Goal: Information Seeking & Learning: Compare options

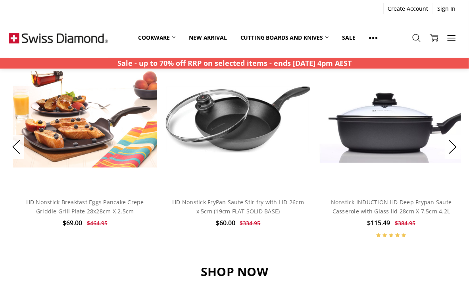
scroll to position [581, 0]
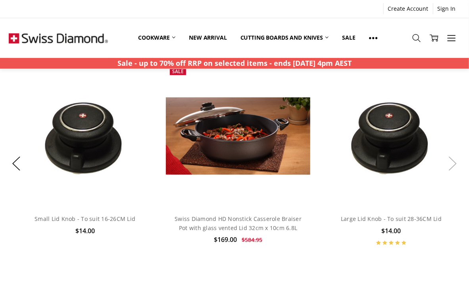
click at [460, 161] on button "Next" at bounding box center [453, 164] width 16 height 24
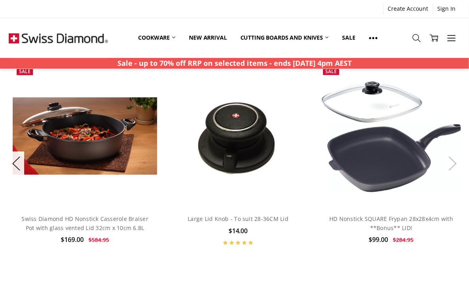
click at [460, 161] on button "Next" at bounding box center [453, 164] width 16 height 24
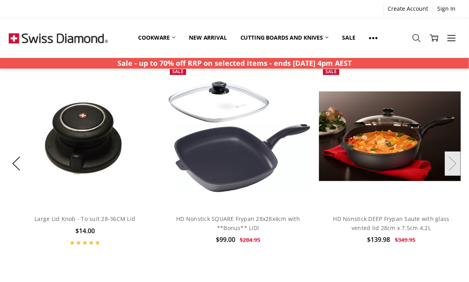
click at [460, 161] on button "Next" at bounding box center [453, 164] width 16 height 24
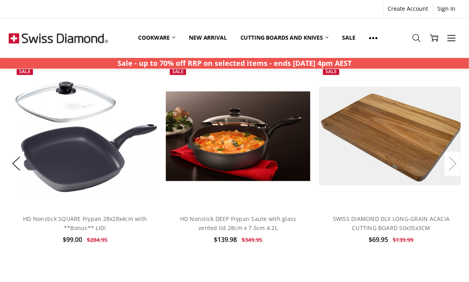
click at [460, 161] on button "Next" at bounding box center [453, 164] width 16 height 24
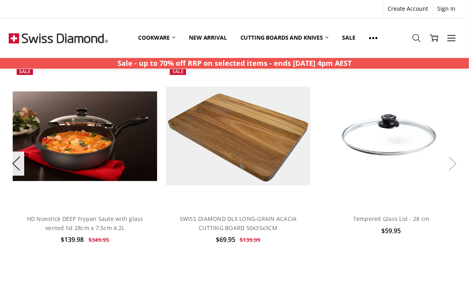
click at [460, 161] on button "Next" at bounding box center [453, 164] width 16 height 24
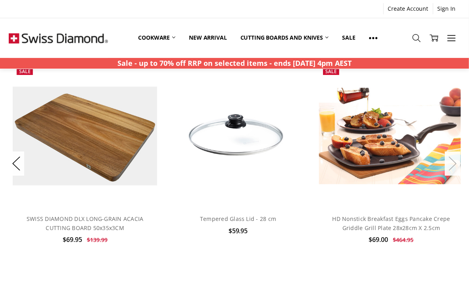
click at [460, 161] on button "Next" at bounding box center [453, 164] width 16 height 24
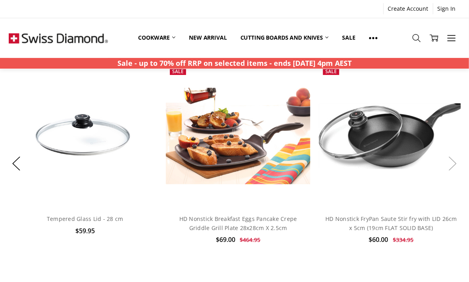
click at [460, 161] on button "Next" at bounding box center [453, 164] width 16 height 24
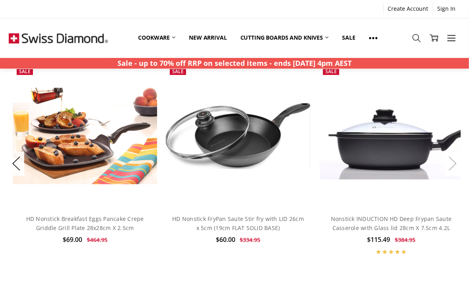
click at [455, 160] on button "Next" at bounding box center [453, 164] width 16 height 24
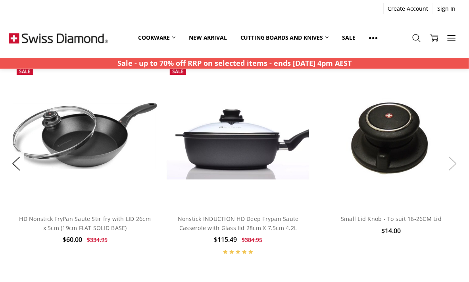
click at [455, 160] on button "Next" at bounding box center [453, 164] width 16 height 24
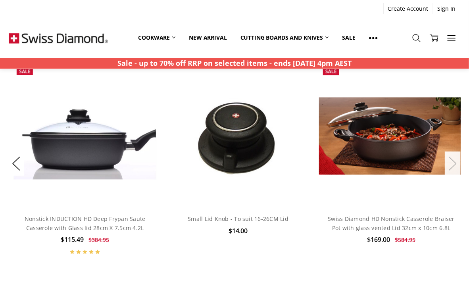
click at [455, 160] on button "Next" at bounding box center [453, 164] width 16 height 24
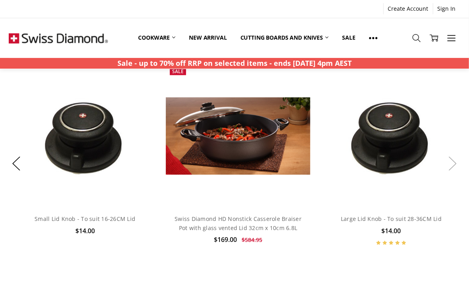
click at [455, 160] on button "Next" at bounding box center [453, 164] width 16 height 24
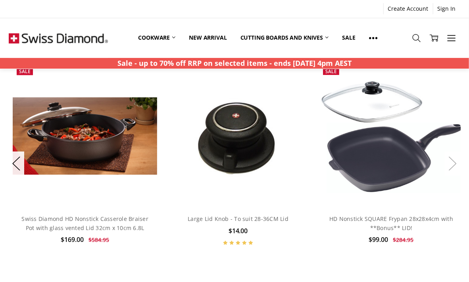
click at [455, 160] on button "Next" at bounding box center [453, 164] width 16 height 24
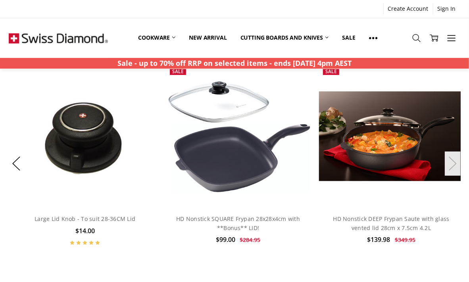
click at [456, 160] on button "Next" at bounding box center [453, 164] width 16 height 24
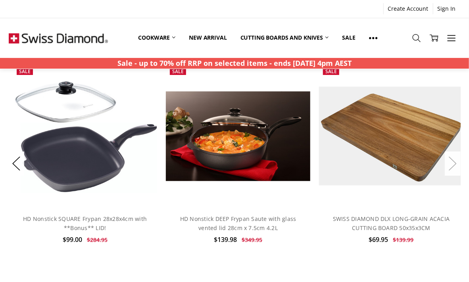
click at [456, 160] on button "Next" at bounding box center [453, 164] width 16 height 24
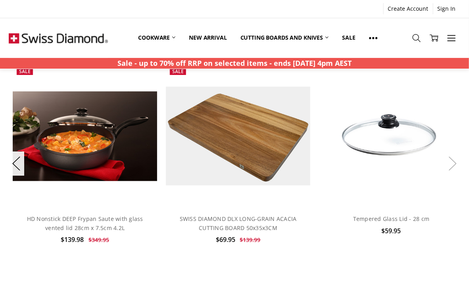
click at [456, 160] on button "Next" at bounding box center [453, 164] width 16 height 24
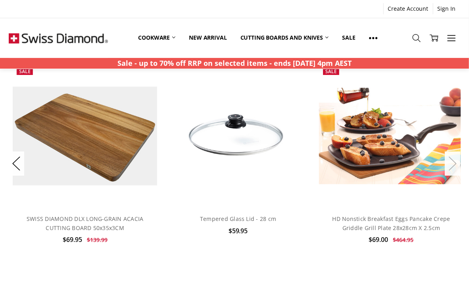
click at [456, 160] on button "Next" at bounding box center [453, 164] width 16 height 24
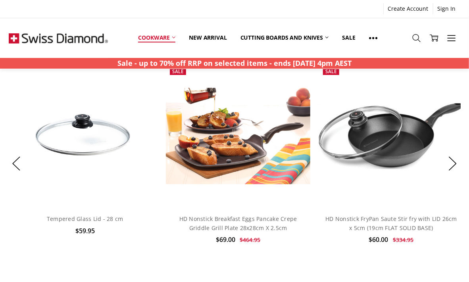
click at [167, 38] on link "Cookware" at bounding box center [156, 37] width 51 height 17
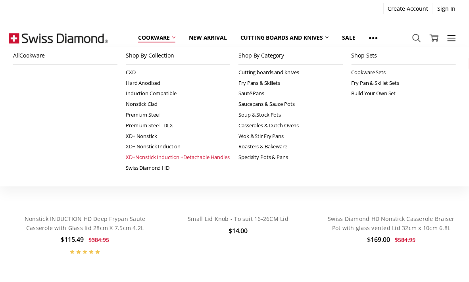
click at [166, 158] on link "XD+Nonstick Induction +Detachable Handles" at bounding box center [178, 157] width 104 height 11
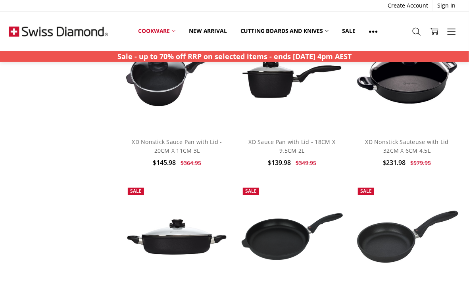
scroll to position [783, 0]
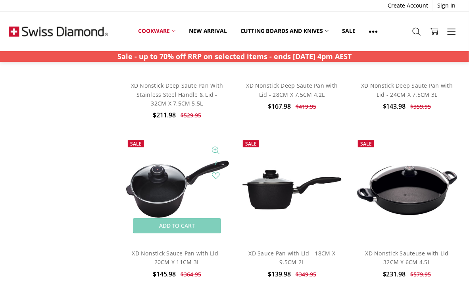
click at [178, 172] on img at bounding box center [177, 189] width 106 height 59
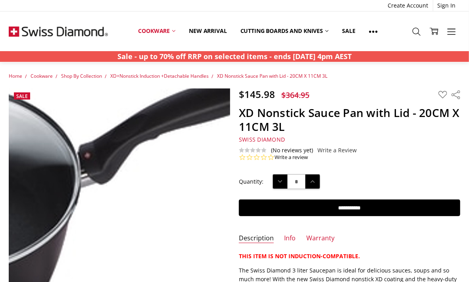
scroll to position [112, 0]
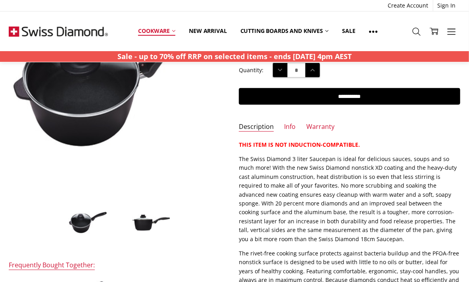
click at [172, 33] on link "Cookware" at bounding box center [156, 30] width 51 height 17
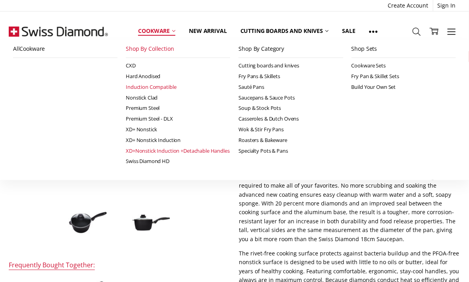
click at [164, 88] on link "Induction Compatible" at bounding box center [178, 87] width 104 height 11
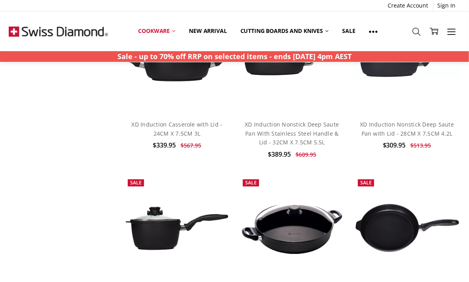
scroll to position [1006, 0]
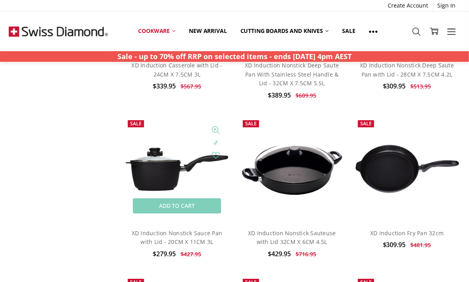
click at [176, 170] on img at bounding box center [177, 169] width 106 height 47
